Goal: Task Accomplishment & Management: Use online tool/utility

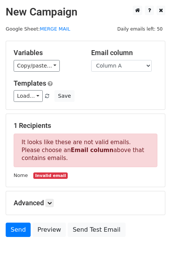
scroll to position [11, 0]
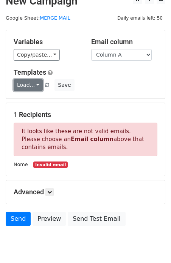
click at [34, 86] on link "Load..." at bounding box center [28, 85] width 29 height 12
click at [97, 73] on h5 "Templates" at bounding box center [85, 72] width 143 height 8
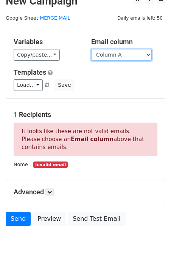
click at [143, 55] on select "Column A Column B Column C" at bounding box center [121, 55] width 60 height 12
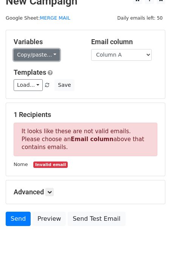
click at [44, 57] on link "Copy/paste..." at bounding box center [37, 55] width 46 height 12
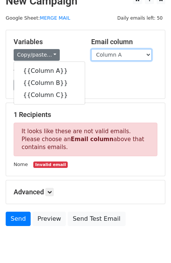
click at [131, 55] on select "Column A Column B Column C" at bounding box center [121, 55] width 60 height 12
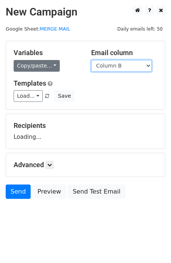
scroll to position [0, 0]
click at [44, 58] on div "Variables Copy/paste... {{Column A}} {{Column B}} {{Column C}}" at bounding box center [46, 60] width 77 height 23
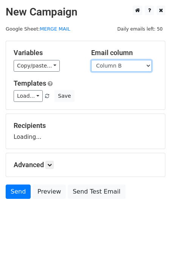
click at [124, 70] on select "Column A Column B Column C" at bounding box center [121, 66] width 60 height 12
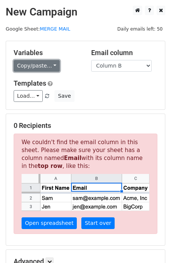
click at [38, 62] on link "Copy/paste..." at bounding box center [37, 66] width 46 height 12
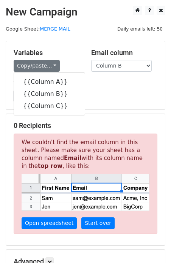
click at [108, 85] on h5 "Templates" at bounding box center [85, 83] width 143 height 8
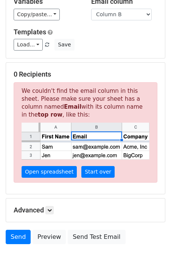
scroll to position [41, 0]
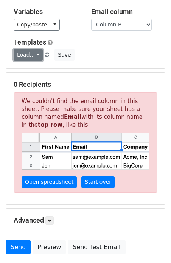
click at [31, 57] on link "Load..." at bounding box center [28, 55] width 29 height 12
click at [115, 46] on h5 "Templates" at bounding box center [85, 42] width 143 height 8
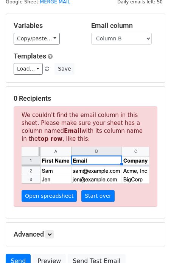
scroll to position [25, 0]
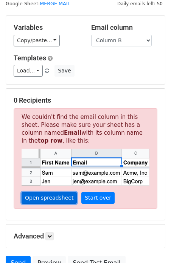
click at [45, 198] on link "Open spreadsheet" at bounding box center [49, 198] width 55 height 12
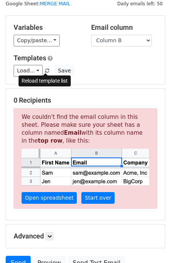
click at [45, 71] on span at bounding box center [47, 71] width 4 height 5
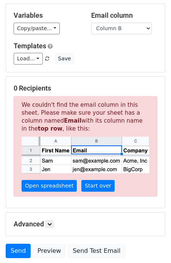
scroll to position [36, 0]
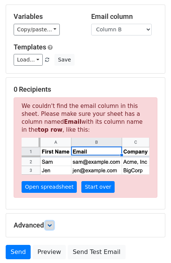
click at [51, 224] on icon at bounding box center [49, 225] width 5 height 5
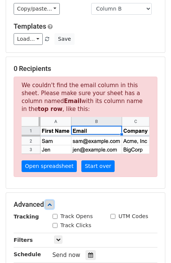
scroll to position [0, 0]
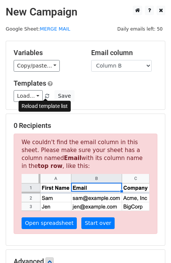
click at [48, 96] on link at bounding box center [47, 96] width 6 height 6
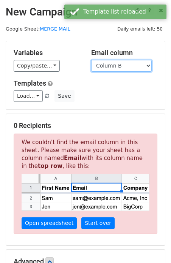
click at [138, 67] on select "Column A Column B Column C" at bounding box center [121, 66] width 60 height 12
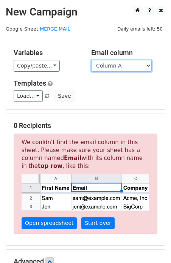
click at [126, 65] on select "Column A Column B Column C" at bounding box center [121, 66] width 60 height 12
select select "Column B"
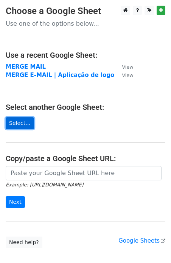
click at [29, 123] on link "Select..." at bounding box center [20, 123] width 28 height 12
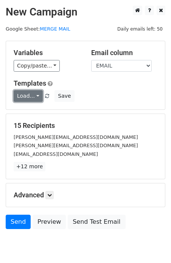
click at [36, 97] on link "Load..." at bounding box center [28, 96] width 29 height 12
click at [103, 87] on div "Templates Load... No templates saved Save" at bounding box center [85, 90] width 155 height 23
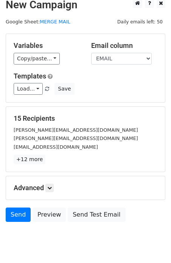
scroll to position [8, 0]
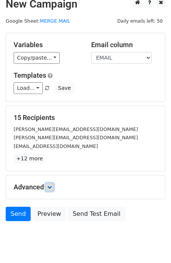
click at [50, 188] on icon at bounding box center [49, 187] width 5 height 5
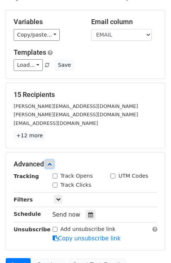
scroll to position [19, 0]
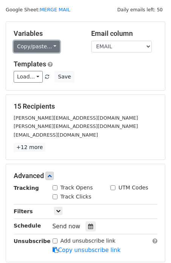
click at [46, 47] on link "Copy/paste..." at bounding box center [37, 47] width 46 height 12
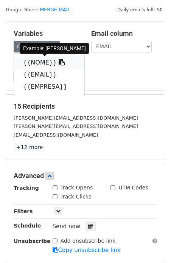
click at [58, 63] on icon at bounding box center [61, 62] width 6 height 6
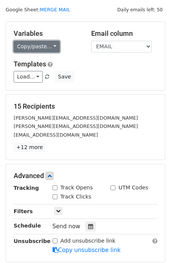
click at [47, 48] on link "Copy/paste..." at bounding box center [37, 47] width 46 height 12
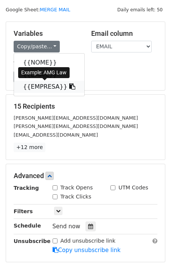
click at [69, 88] on icon at bounding box center [72, 86] width 6 height 6
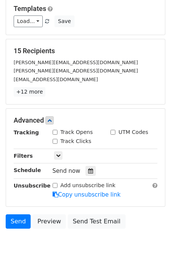
scroll to position [75, 0]
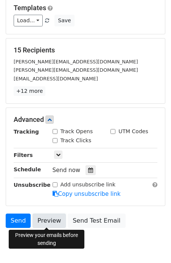
click at [46, 219] on link "Preview" at bounding box center [48, 221] width 33 height 14
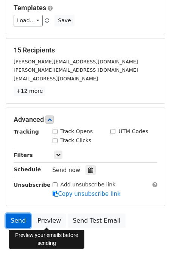
click at [23, 220] on link "Send" at bounding box center [18, 221] width 25 height 14
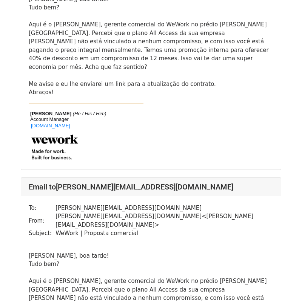
scroll to position [1682, 0]
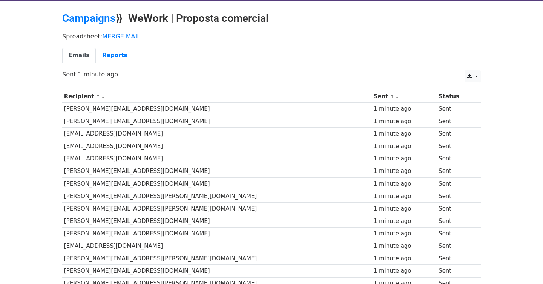
scroll to position [27, 0]
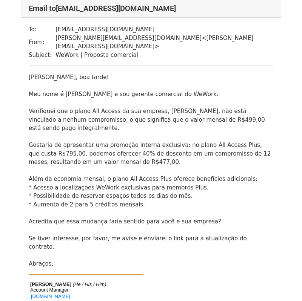
scroll to position [1765, 0]
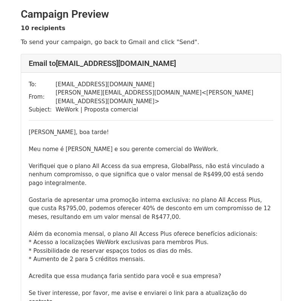
scroll to position [27, 0]
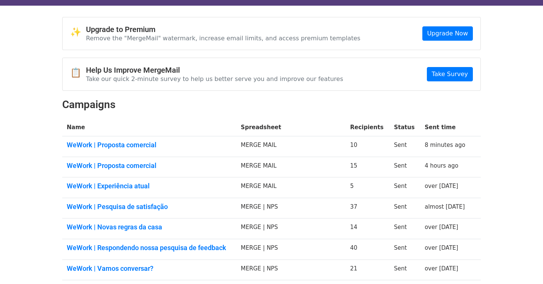
click at [237, 146] on td "WeWork | Proposta comercial" at bounding box center [149, 147] width 174 height 21
